Goal: Navigation & Orientation: Understand site structure

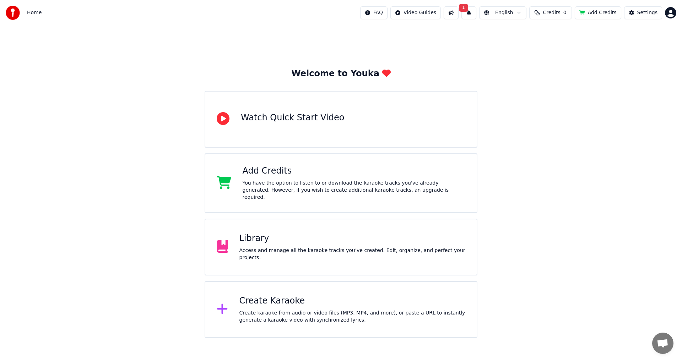
click at [224, 308] on icon at bounding box center [222, 309] width 10 height 10
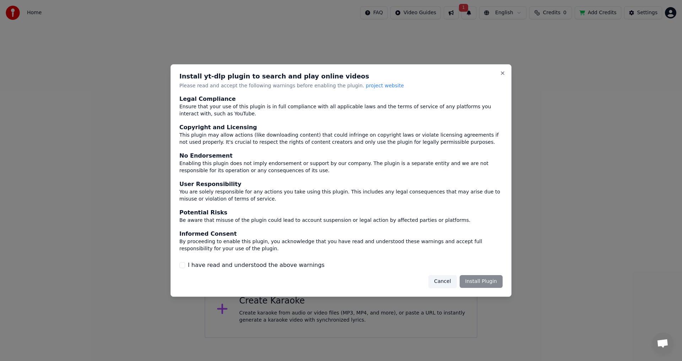
click at [185, 267] on div "I have read and understood the above warnings" at bounding box center [340, 265] width 323 height 9
click at [502, 74] on button "Close" at bounding box center [503, 73] width 6 height 6
click at [442, 284] on button "Cancel" at bounding box center [443, 281] width 28 height 13
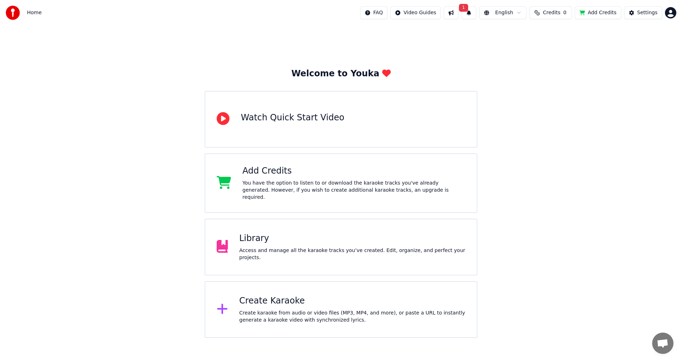
click at [228, 307] on icon at bounding box center [222, 309] width 11 height 13
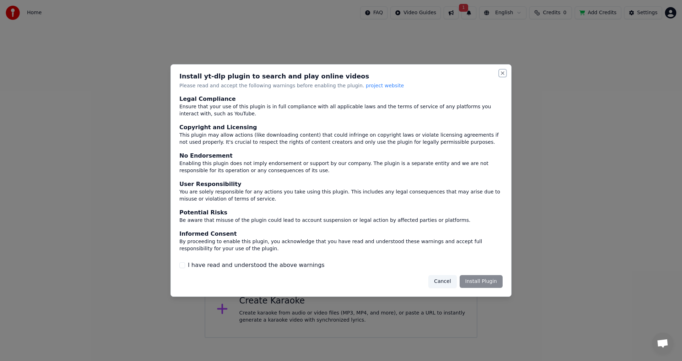
click at [504, 71] on button "Close" at bounding box center [503, 73] width 6 height 6
click at [502, 75] on button "Close" at bounding box center [503, 73] width 6 height 6
click at [441, 282] on button "Cancel" at bounding box center [443, 281] width 28 height 13
